Goal: Transaction & Acquisition: Purchase product/service

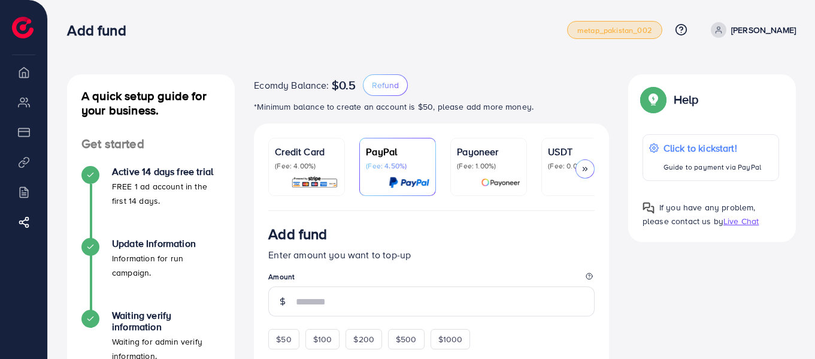
click at [652, 26] on span "metap_pakistan_002" at bounding box center [614, 30] width 75 height 8
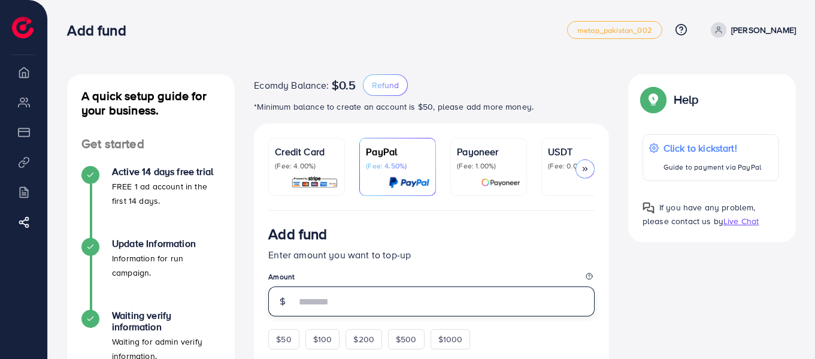
click at [374, 300] on input "number" at bounding box center [445, 301] width 299 height 30
type input "**"
